Goal: Task Accomplishment & Management: Use online tool/utility

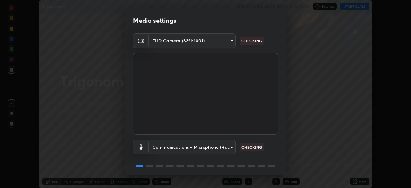
scroll to position [23, 0]
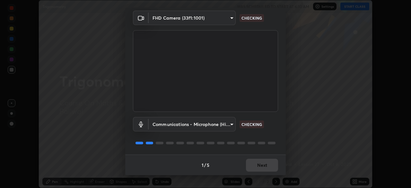
click at [223, 18] on body "Erase all Trigonometry WAS SCHEDULED TO START AT 6:10 AM Settings START CLASS S…" at bounding box center [205, 94] width 411 height 188
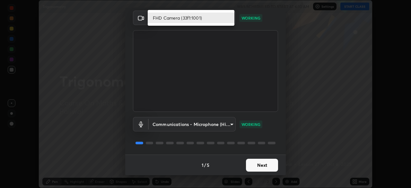
click at [218, 17] on li "FHD Camera (33f1:1001)" at bounding box center [191, 18] width 87 height 11
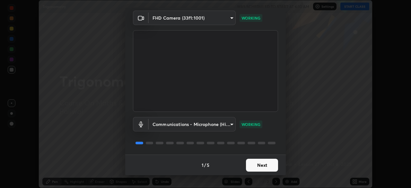
click at [262, 165] on button "Next" at bounding box center [262, 165] width 32 height 13
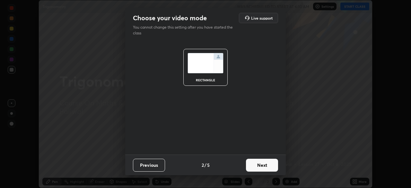
scroll to position [0, 0]
click at [267, 165] on button "Next" at bounding box center [262, 165] width 32 height 13
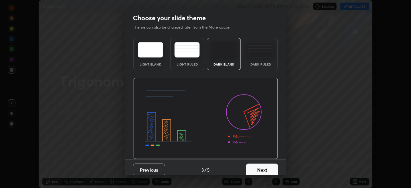
click at [267, 168] on button "Next" at bounding box center [262, 169] width 32 height 13
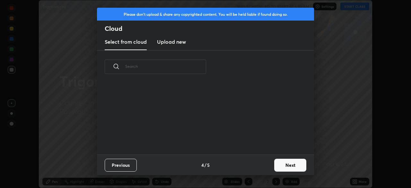
scroll to position [71, 206]
click at [288, 166] on button "Next" at bounding box center [290, 165] width 32 height 13
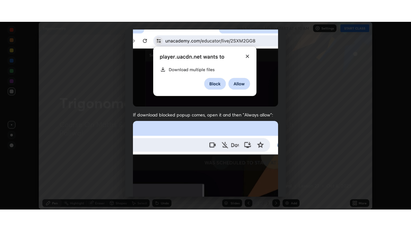
scroll to position [154, 0]
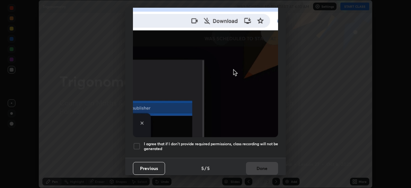
click at [142, 143] on div "I agree that if I don't provide required permissions, class recording will not …" at bounding box center [205, 146] width 145 height 8
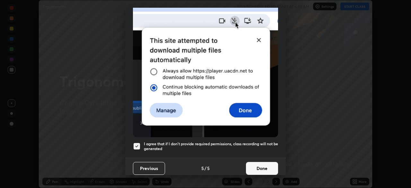
click at [263, 162] on button "Done" at bounding box center [262, 168] width 32 height 13
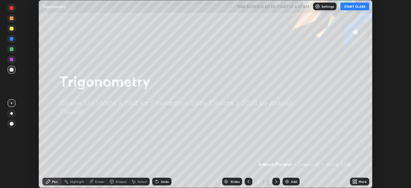
click at [353, 6] on button "START CLASS" at bounding box center [354, 7] width 29 height 8
click at [356, 180] on icon at bounding box center [356, 180] width 2 height 2
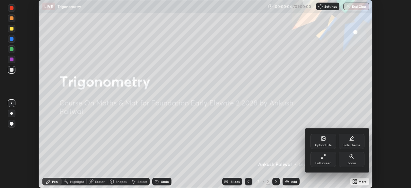
click at [323, 158] on icon at bounding box center [323, 156] width 5 height 5
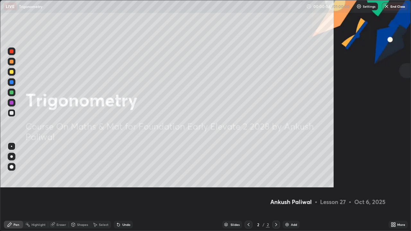
scroll to position [231, 411]
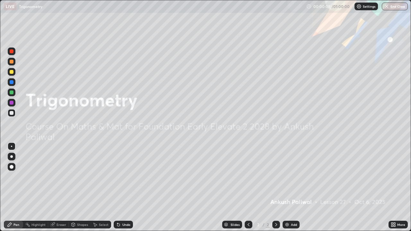
click at [12, 51] on div at bounding box center [12, 51] width 4 height 4
click at [13, 61] on div at bounding box center [12, 62] width 4 height 4
click at [292, 188] on div "Add" at bounding box center [294, 224] width 6 height 3
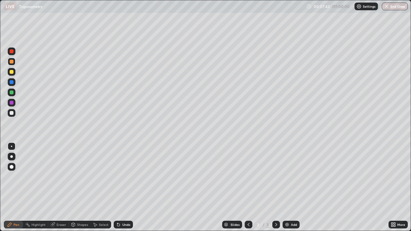
click at [286, 188] on img at bounding box center [286, 224] width 5 height 5
click at [12, 72] on div at bounding box center [12, 72] width 4 height 4
click at [292, 188] on div "Add" at bounding box center [294, 224] width 6 height 3
click at [295, 188] on div "Add" at bounding box center [291, 225] width 17 height 8
click at [288, 188] on img at bounding box center [286, 224] width 5 height 5
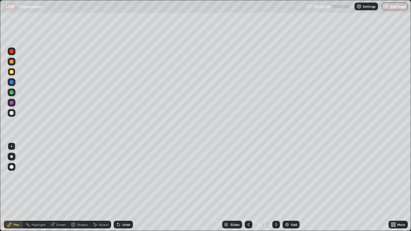
click at [14, 51] on div at bounding box center [12, 52] width 8 height 8
click at [12, 71] on div at bounding box center [12, 72] width 4 height 4
click at [118, 188] on icon at bounding box center [118, 225] width 3 height 3
click at [14, 82] on div at bounding box center [12, 82] width 8 height 8
click at [13, 71] on div at bounding box center [12, 72] width 4 height 4
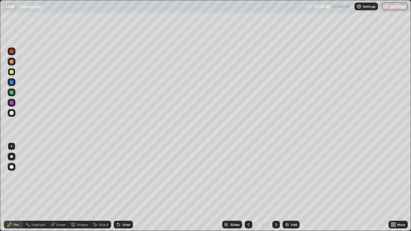
click at [11, 94] on div at bounding box center [12, 93] width 4 height 4
click at [293, 188] on div "Add" at bounding box center [294, 224] width 6 height 3
click at [291, 188] on div "Add" at bounding box center [291, 225] width 17 height 8
click at [14, 52] on div at bounding box center [12, 52] width 8 height 8
click at [13, 50] on div at bounding box center [12, 51] width 4 height 4
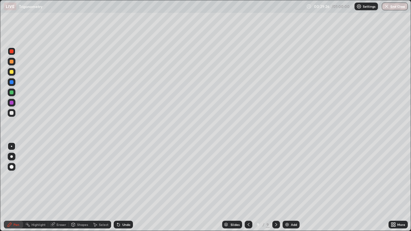
click at [12, 92] on div at bounding box center [12, 93] width 4 height 4
click at [118, 188] on icon at bounding box center [118, 225] width 3 height 3
click at [117, 188] on icon at bounding box center [118, 225] width 3 height 3
click at [117, 188] on icon at bounding box center [117, 223] width 1 height 1
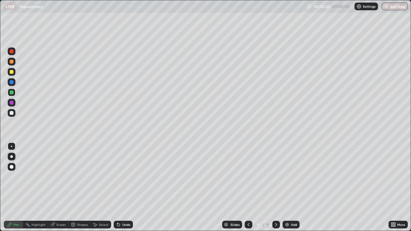
click at [117, 188] on icon at bounding box center [117, 223] width 1 height 1
click at [120, 188] on div "Undo" at bounding box center [123, 225] width 19 height 8
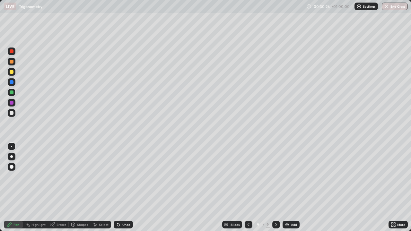
click at [117, 188] on icon at bounding box center [118, 225] width 3 height 3
click at [116, 188] on icon at bounding box center [118, 224] width 5 height 5
click at [11, 61] on div at bounding box center [12, 62] width 4 height 4
click at [291, 188] on div "Add" at bounding box center [294, 224] width 6 height 3
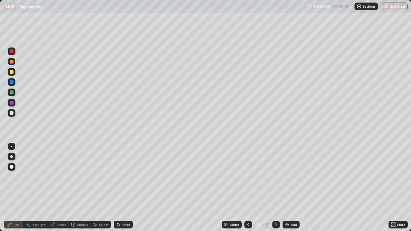
click at [14, 50] on div at bounding box center [12, 52] width 8 height 8
click at [275, 188] on icon at bounding box center [276, 224] width 5 height 5
click at [250, 188] on icon at bounding box center [248, 224] width 5 height 5
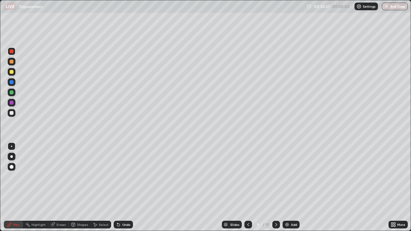
click at [295, 188] on div "Add" at bounding box center [294, 224] width 6 height 3
click at [14, 61] on div at bounding box center [12, 62] width 8 height 8
click at [389, 4] on button "End Class" at bounding box center [395, 7] width 26 height 8
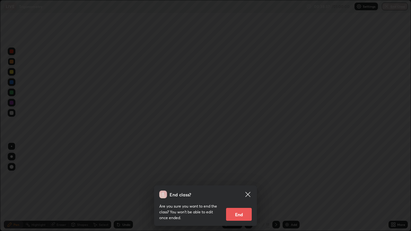
click at [246, 188] on button "End" at bounding box center [239, 214] width 26 height 13
